Goal: Communication & Community: Participate in discussion

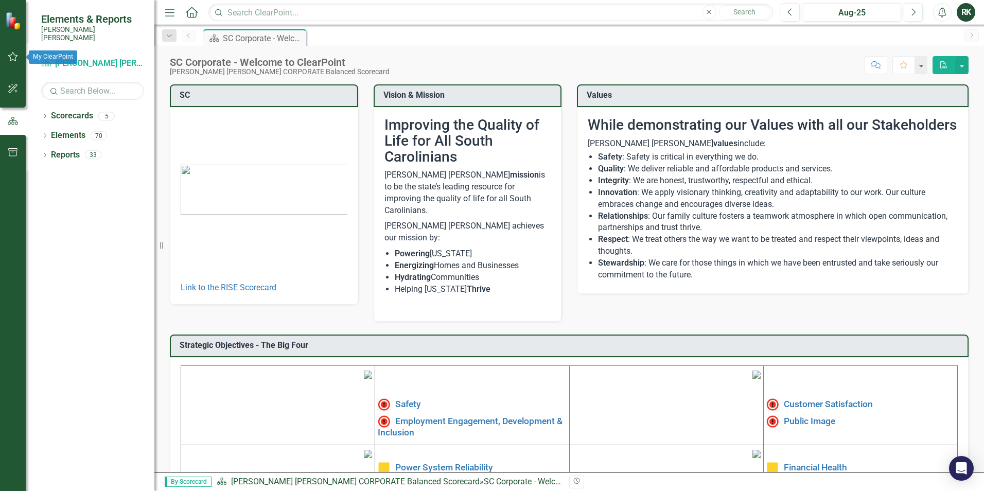
click at [5, 55] on button "button" at bounding box center [13, 57] width 23 height 22
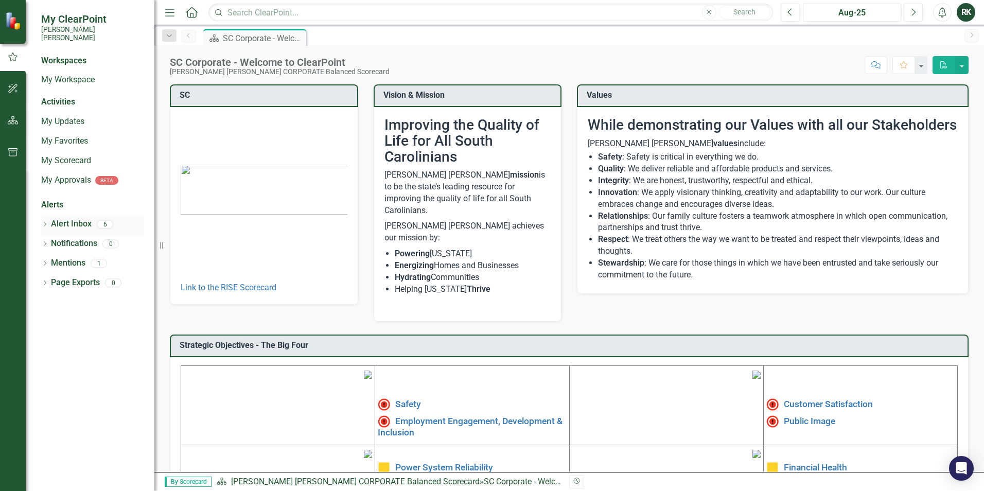
click at [67, 218] on link "Alert Inbox" at bounding box center [71, 224] width 41 height 12
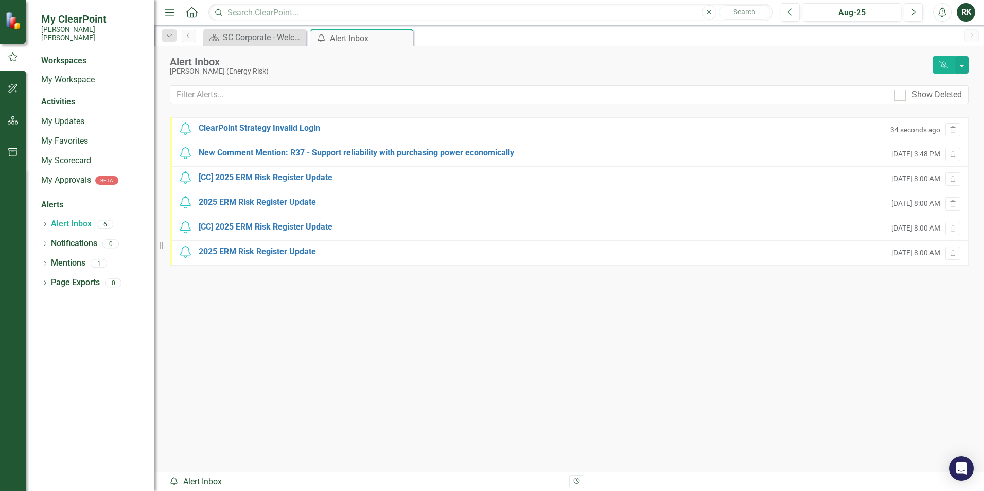
click at [291, 151] on div "New Comment Mention: R37 - Support reliability with purchasing power economical…" at bounding box center [356, 153] width 315 height 12
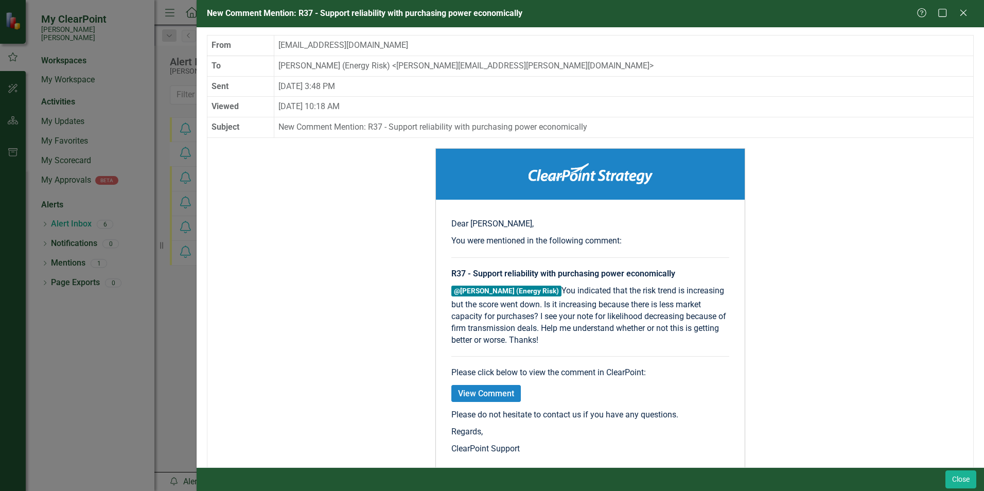
click at [481, 396] on link "View Comment" at bounding box center [485, 393] width 69 height 17
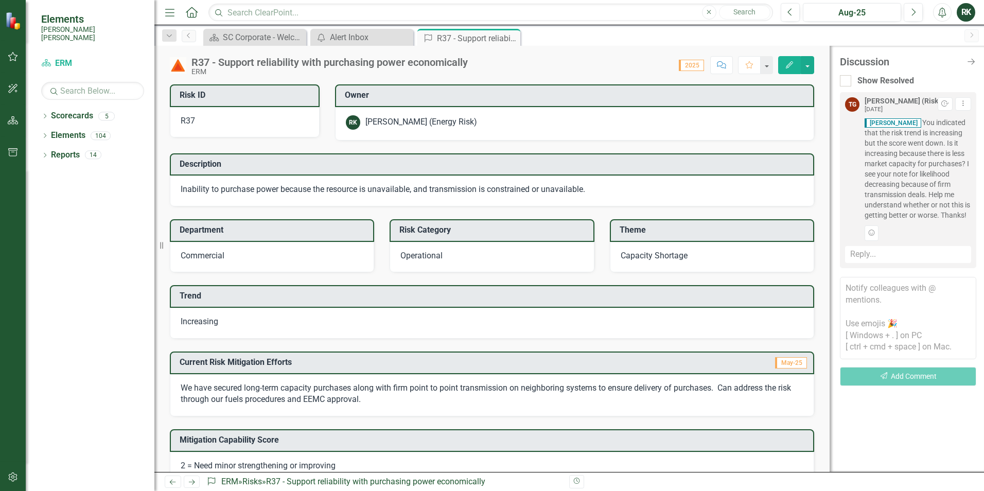
click at [937, 147] on span "[PERSON_NAME] You indicated that the risk trend is increasing but the score wen…" at bounding box center [918, 168] width 107 height 103
click at [895, 252] on div "Reply..." at bounding box center [908, 254] width 126 height 17
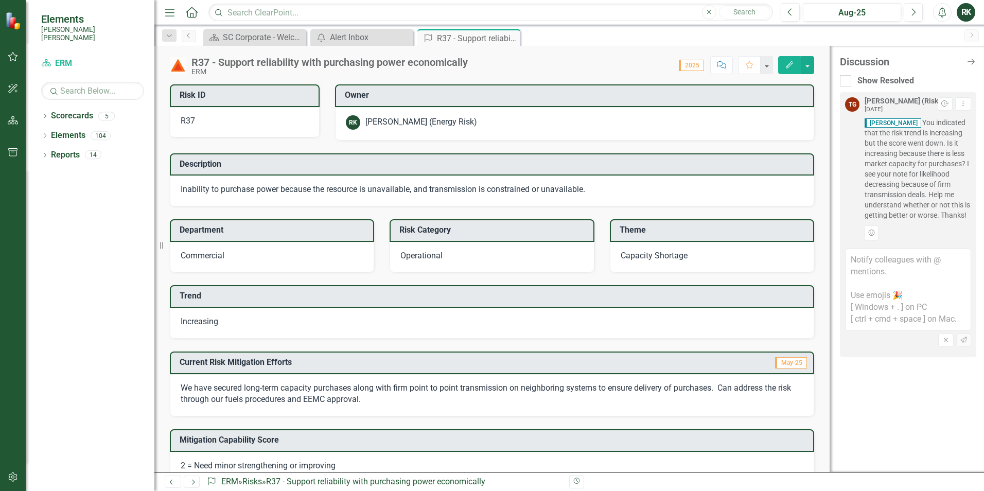
click at [920, 188] on span "[PERSON_NAME] You indicated that the risk trend is increasing but the score wen…" at bounding box center [918, 168] width 107 height 103
click at [890, 266] on textarea at bounding box center [908, 290] width 126 height 82
type textarea "T"
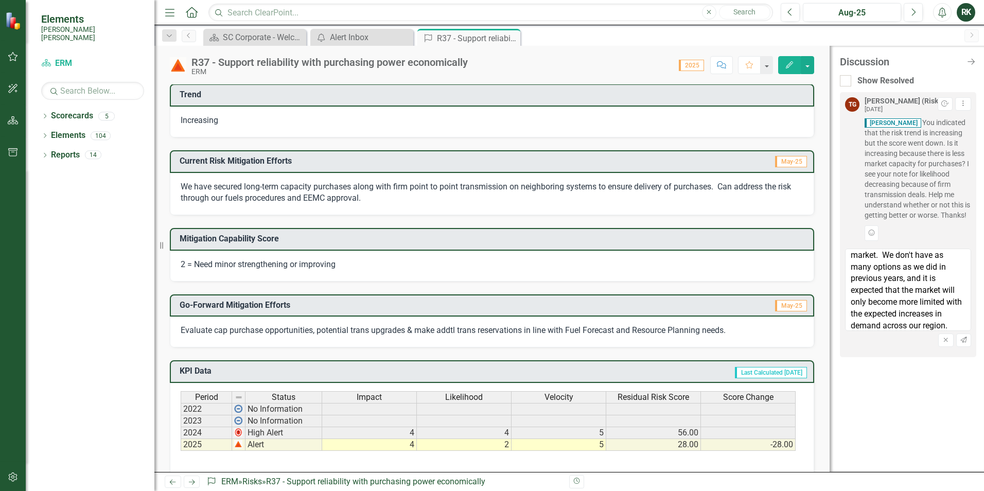
scroll to position [206, 0]
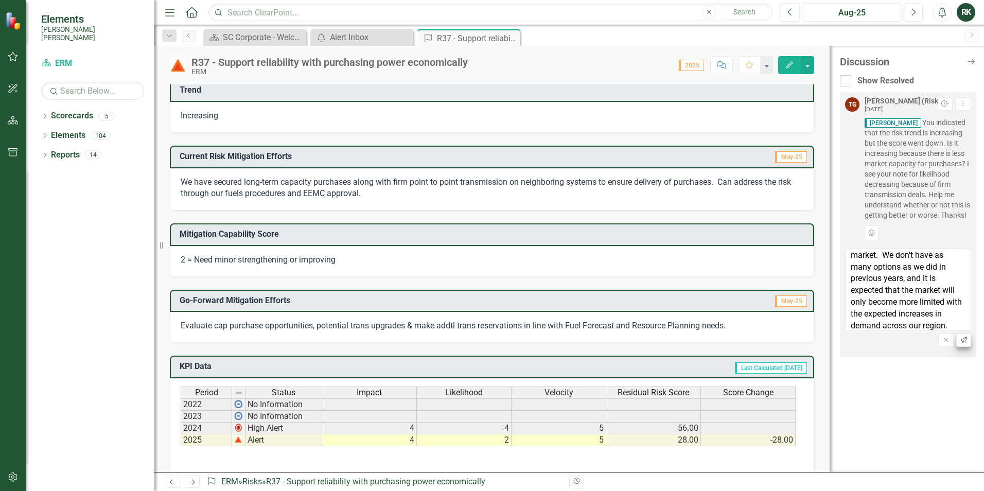
type textarea "@[PERSON_NAME] (Risk Management) The likelihood has improved due to the transmi…"
click at [961, 338] on icon "Send" at bounding box center [964, 340] width 8 height 6
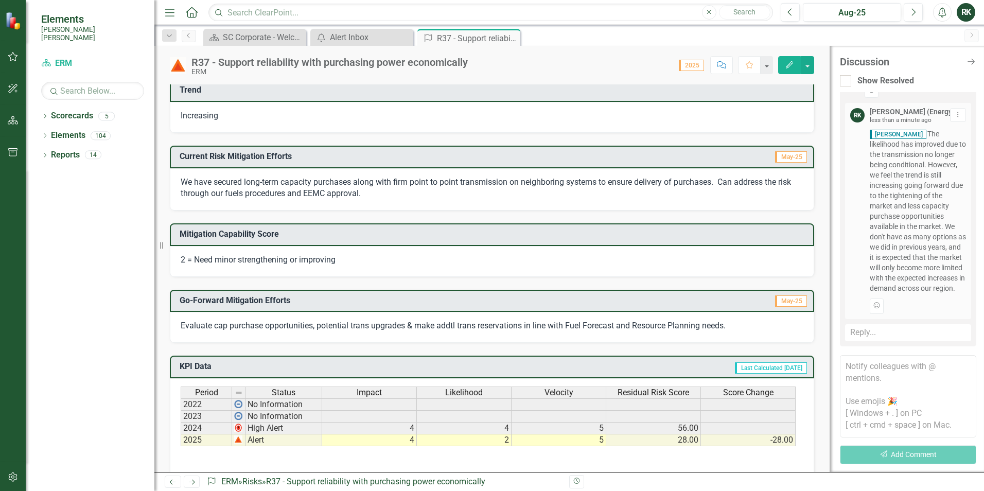
scroll to position [0, 0]
